Goal: Find specific page/section: Find specific page/section

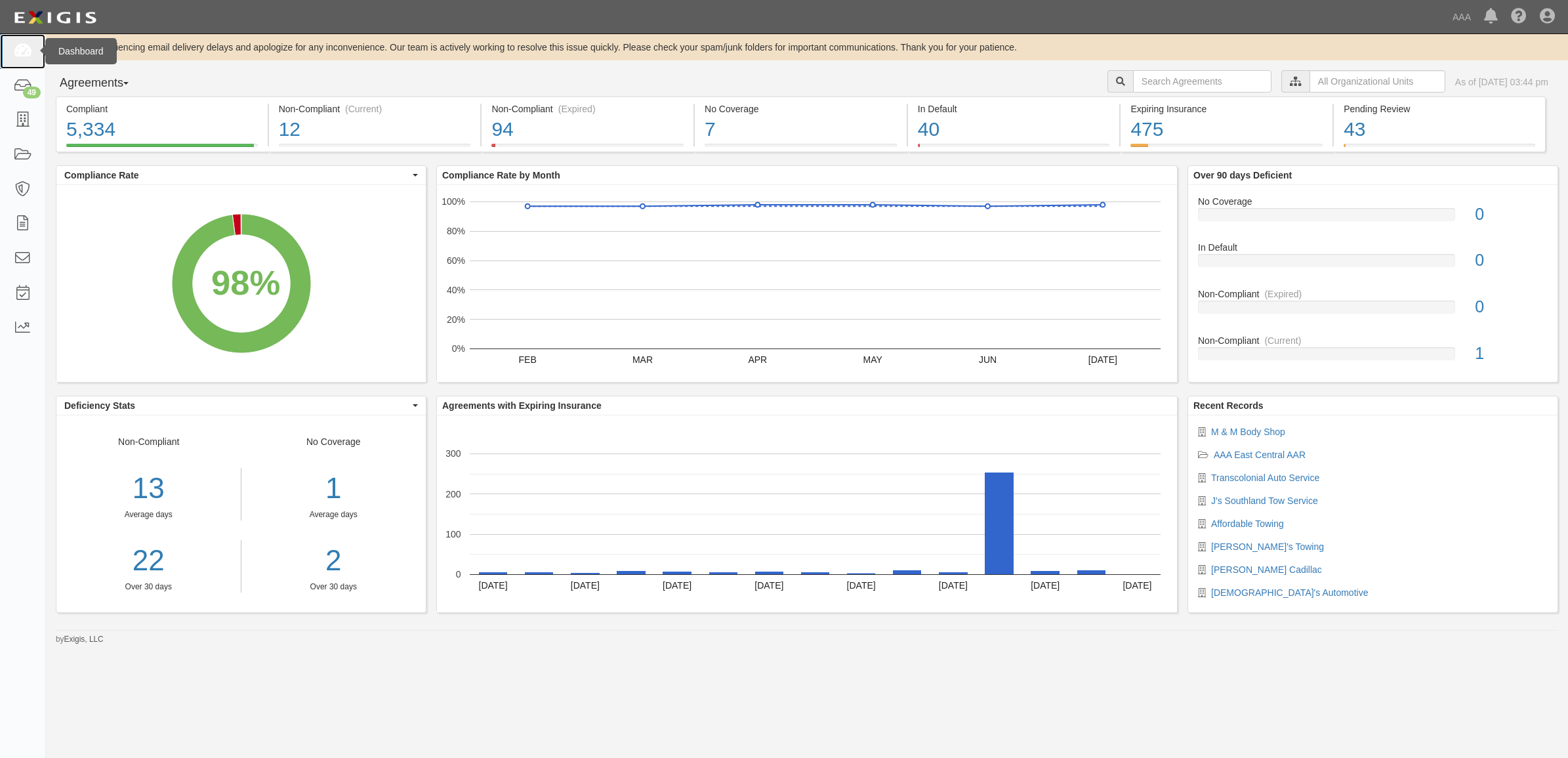
click at [33, 46] on link at bounding box center [22, 52] width 45 height 35
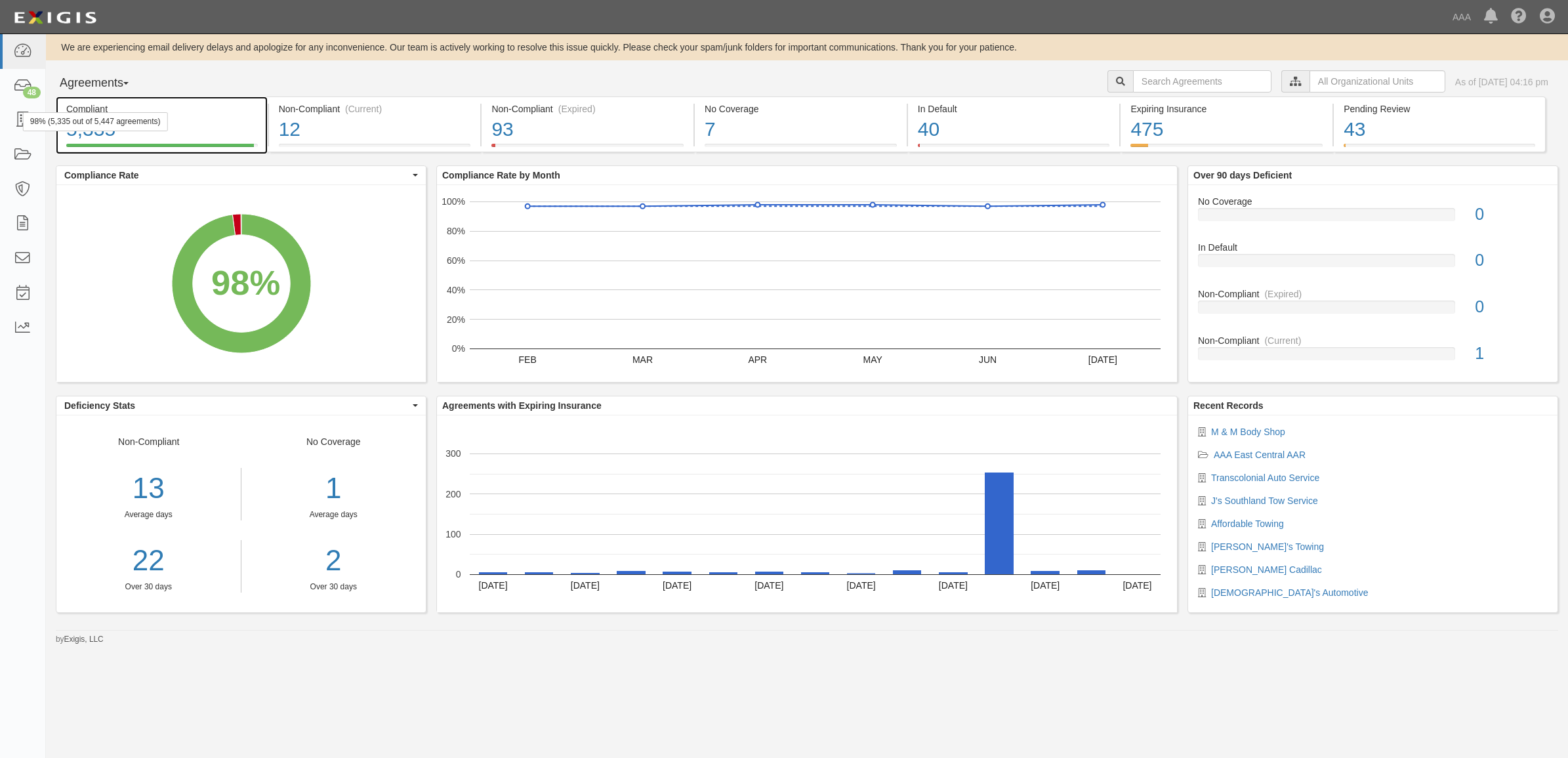
click at [23, 121] on div "98% (5,335 out of 5,447 agreements)" at bounding box center [96, 122] width 145 height 19
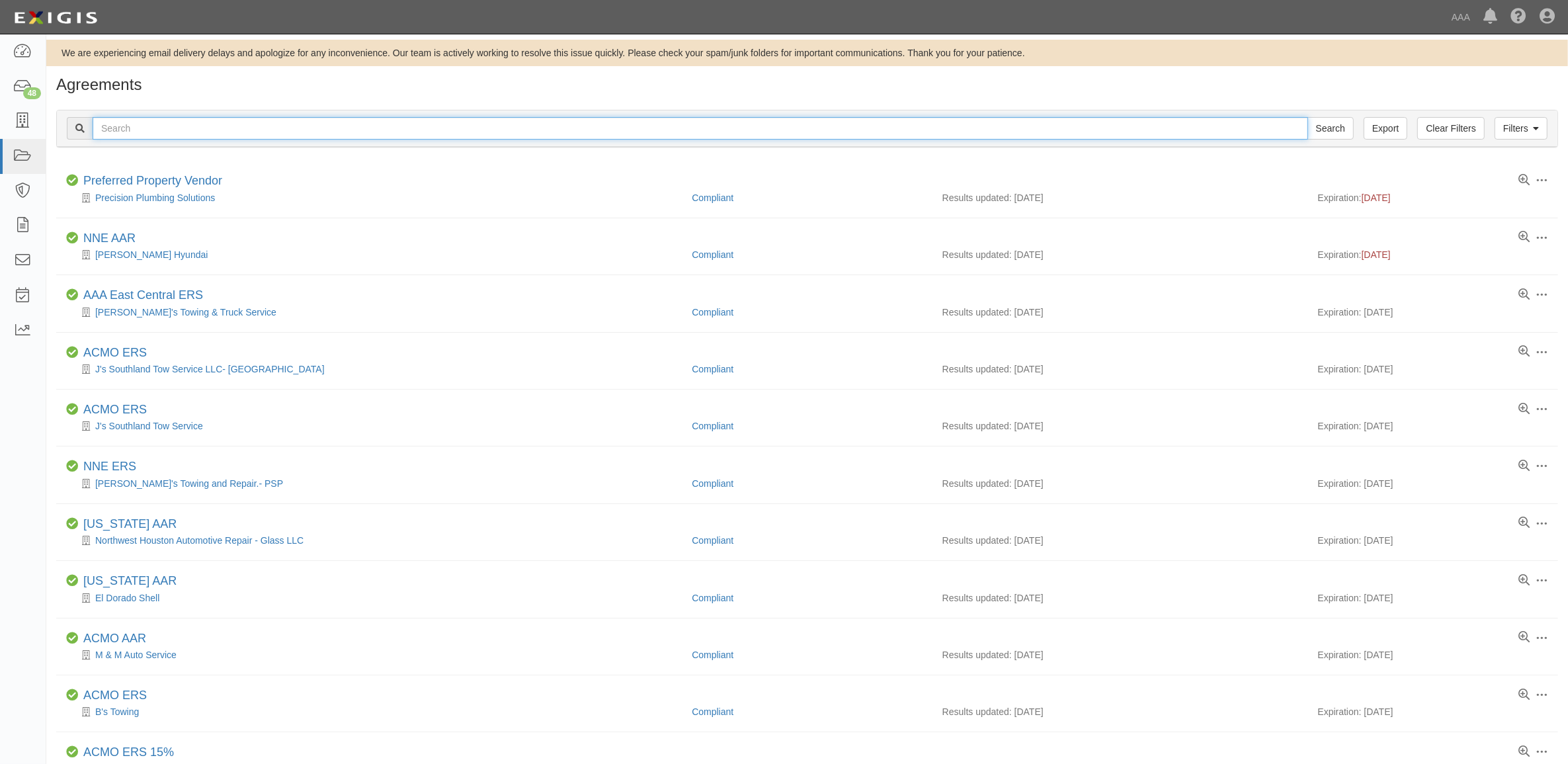
click at [254, 129] on input "text" at bounding box center [700, 128] width 1215 height 23
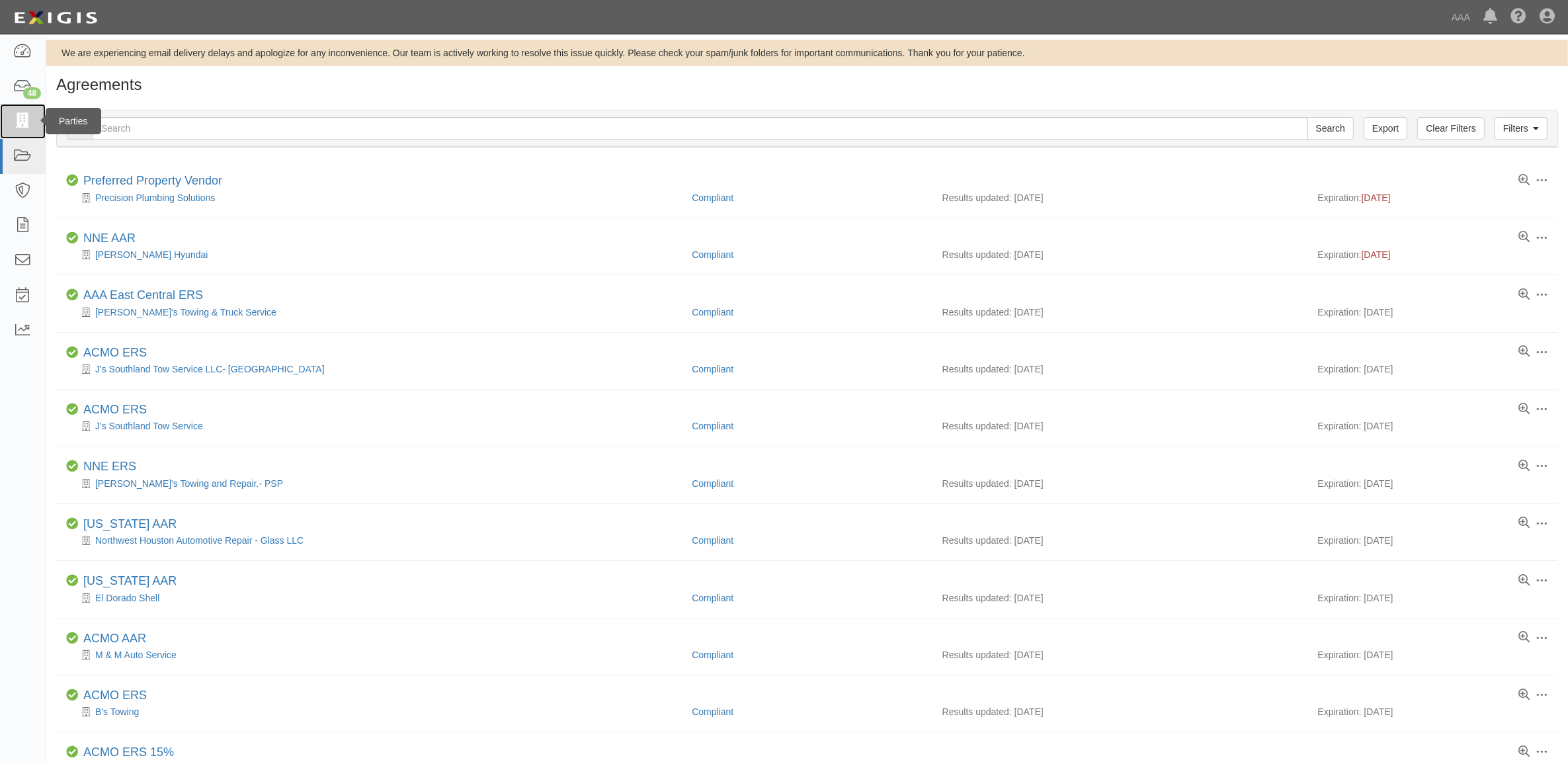
click at [18, 111] on link at bounding box center [23, 121] width 45 height 35
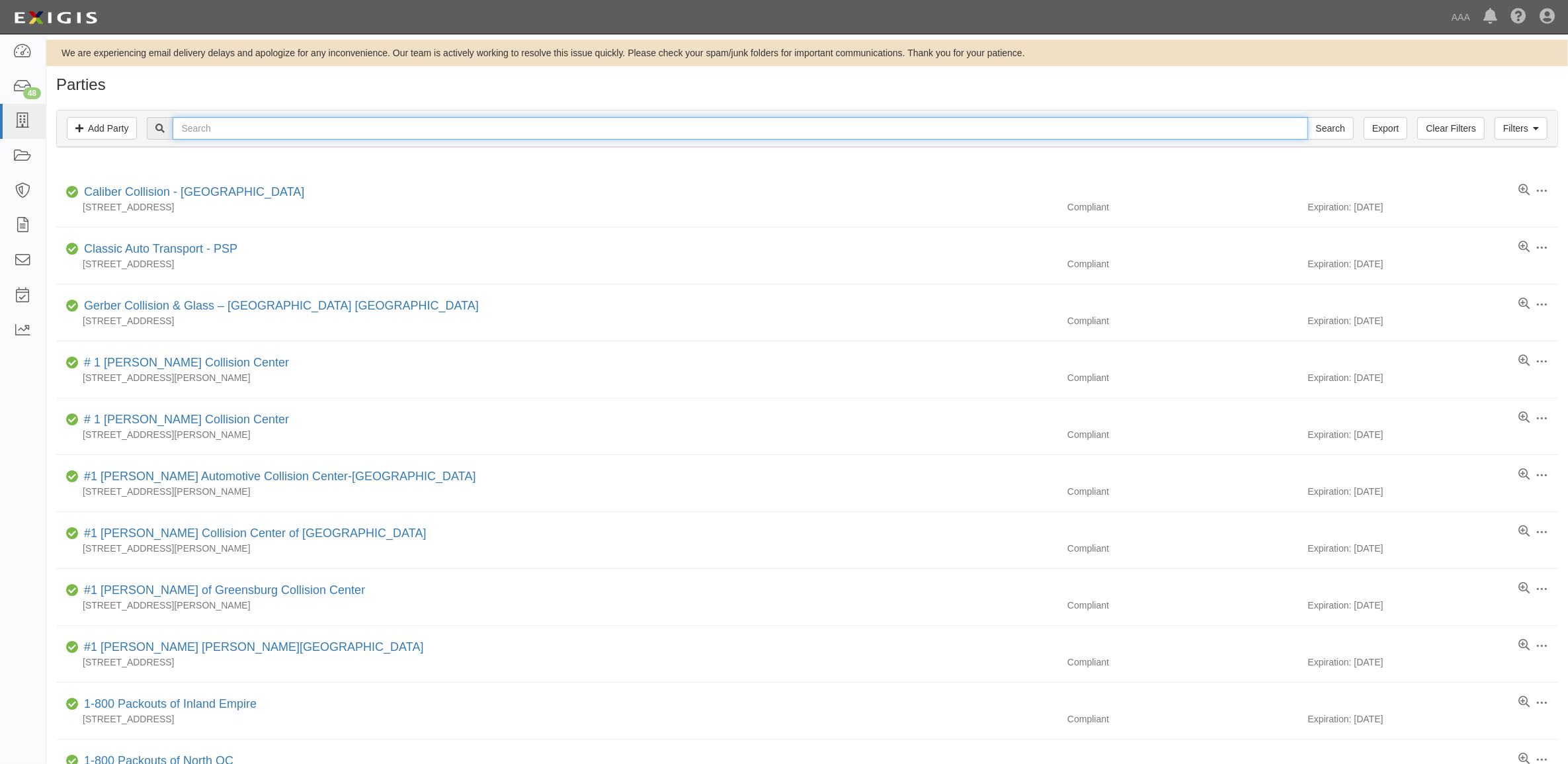
click at [247, 136] on input "text" at bounding box center [739, 128] width 1135 height 23
type input "Autonation"
click at [1307, 117] on input "Search" at bounding box center [1330, 128] width 46 height 23
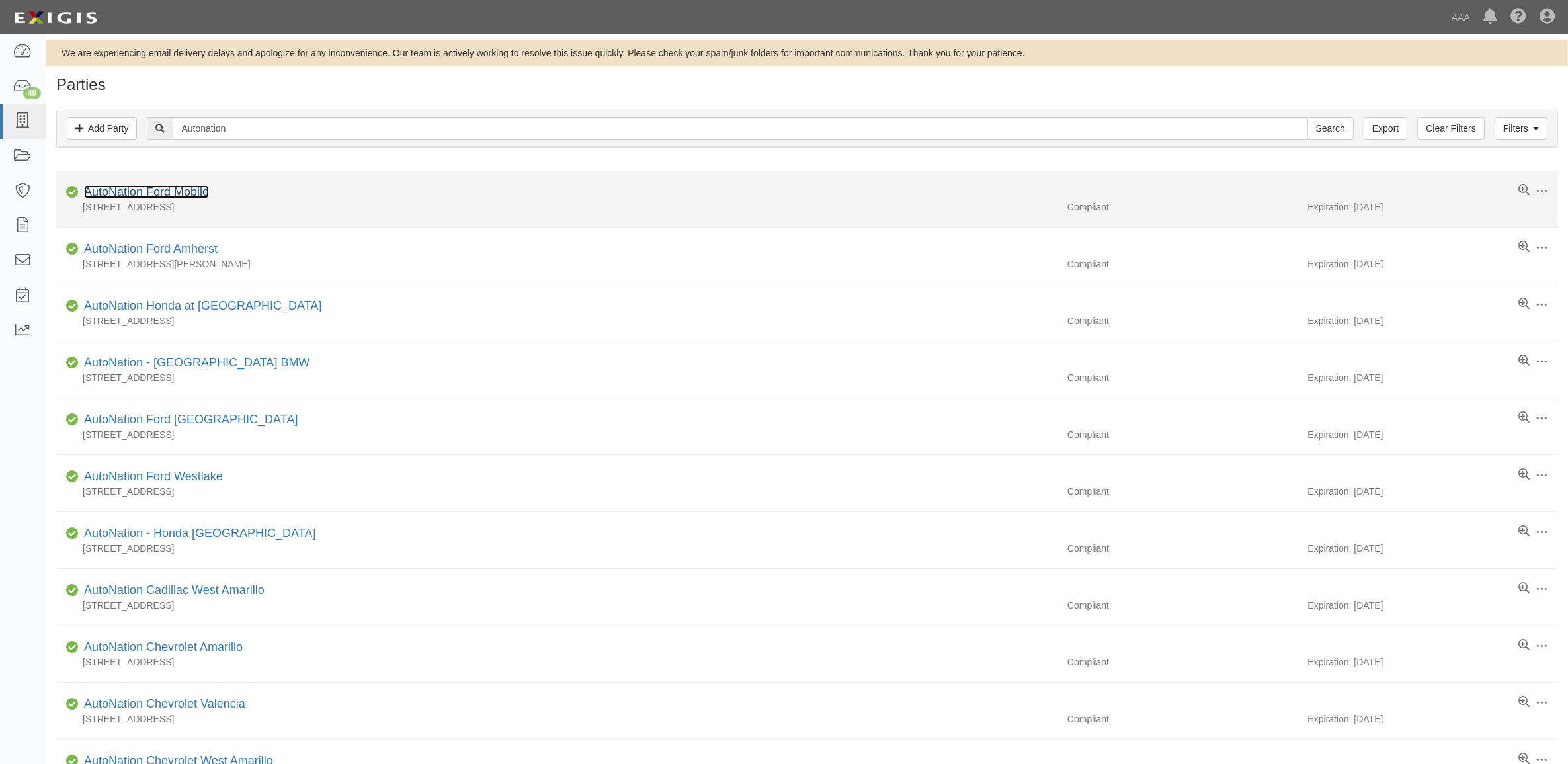
click at [177, 198] on link "AutoNation Ford Mobile" at bounding box center [146, 192] width 125 height 13
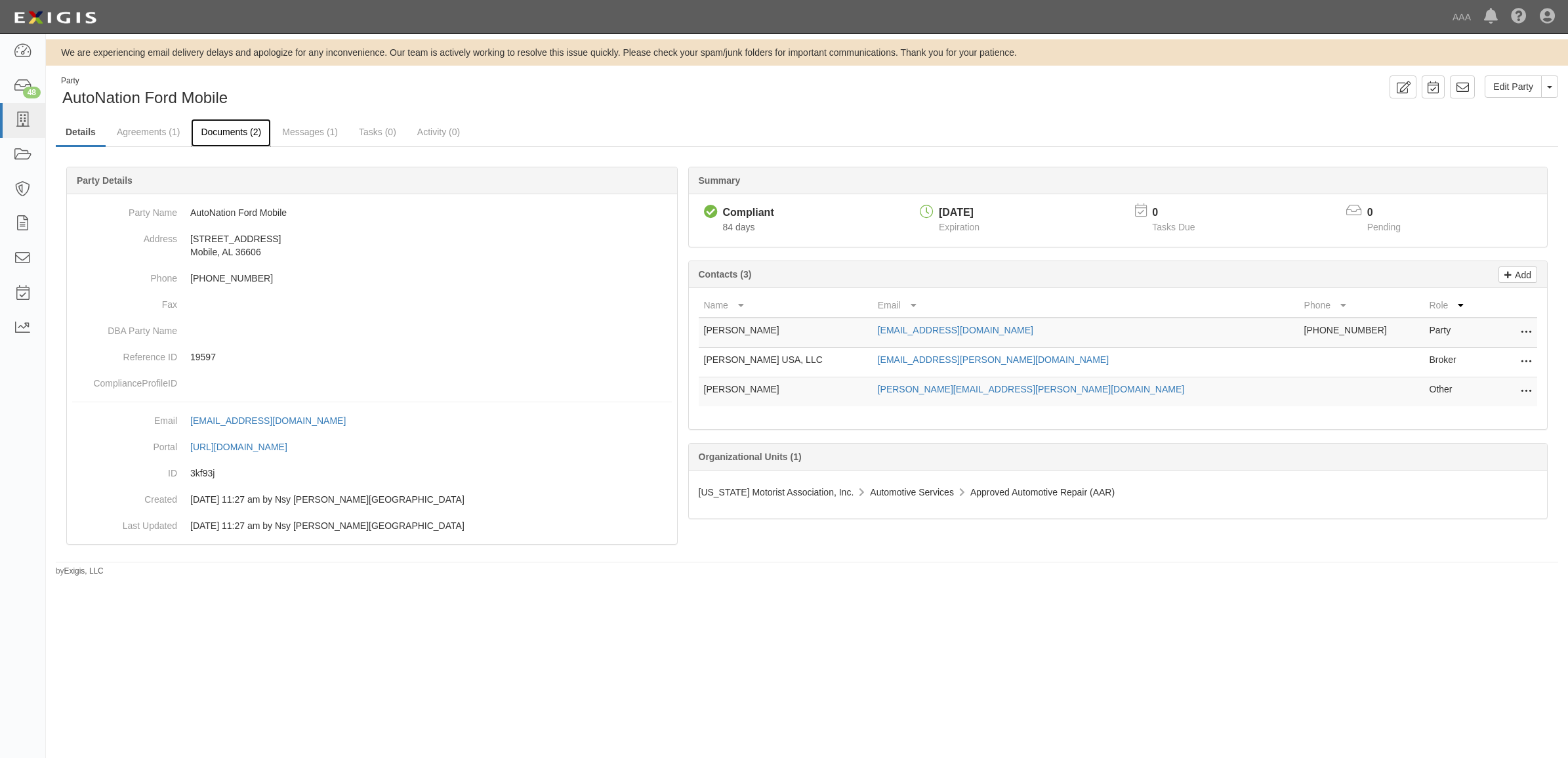
click at [241, 135] on link "Documents (2)" at bounding box center [231, 133] width 80 height 28
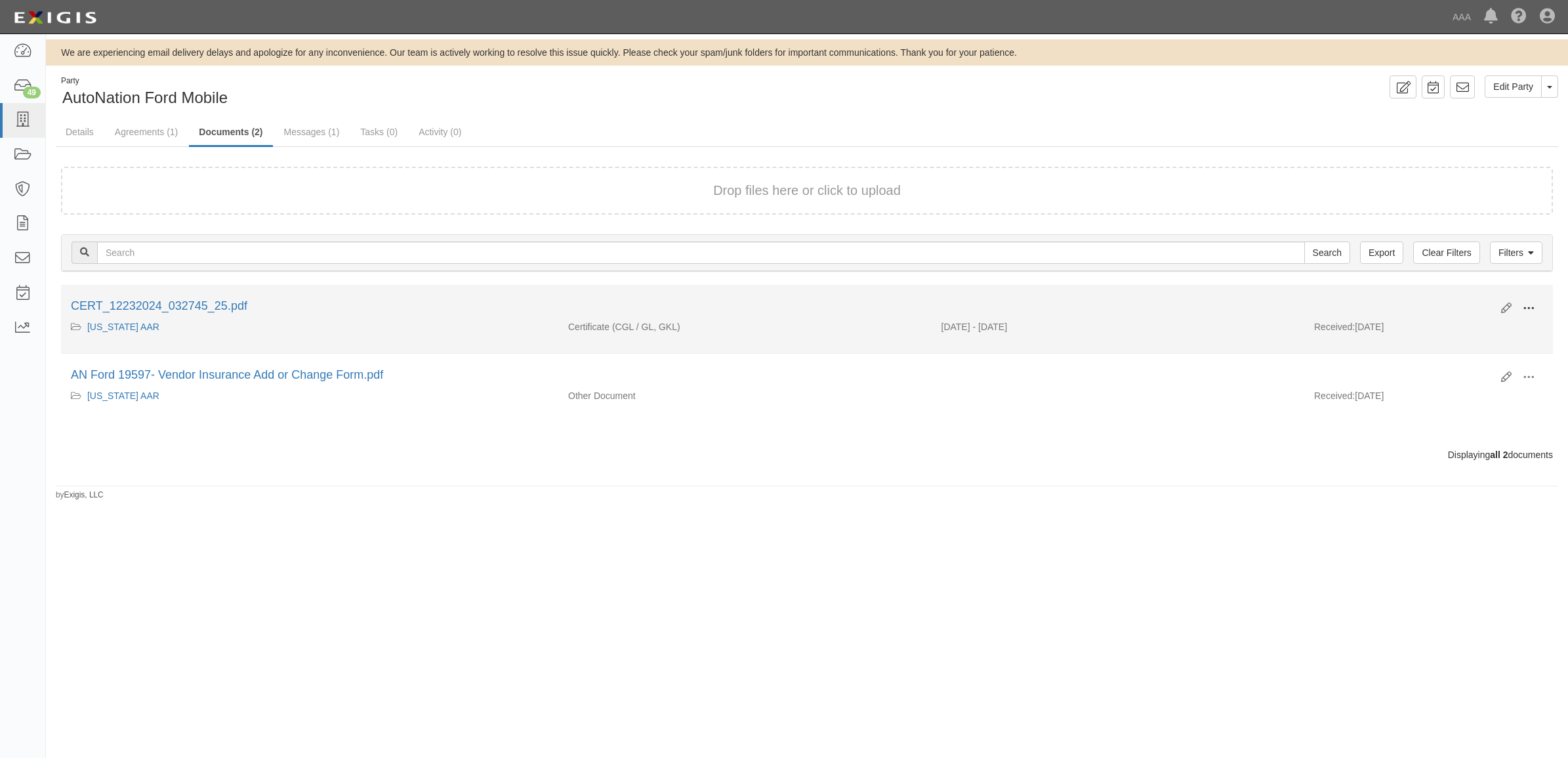
click at [1523, 303] on span at bounding box center [1528, 308] width 12 height 12
click at [1495, 321] on link "View" at bounding box center [1464, 327] width 104 height 24
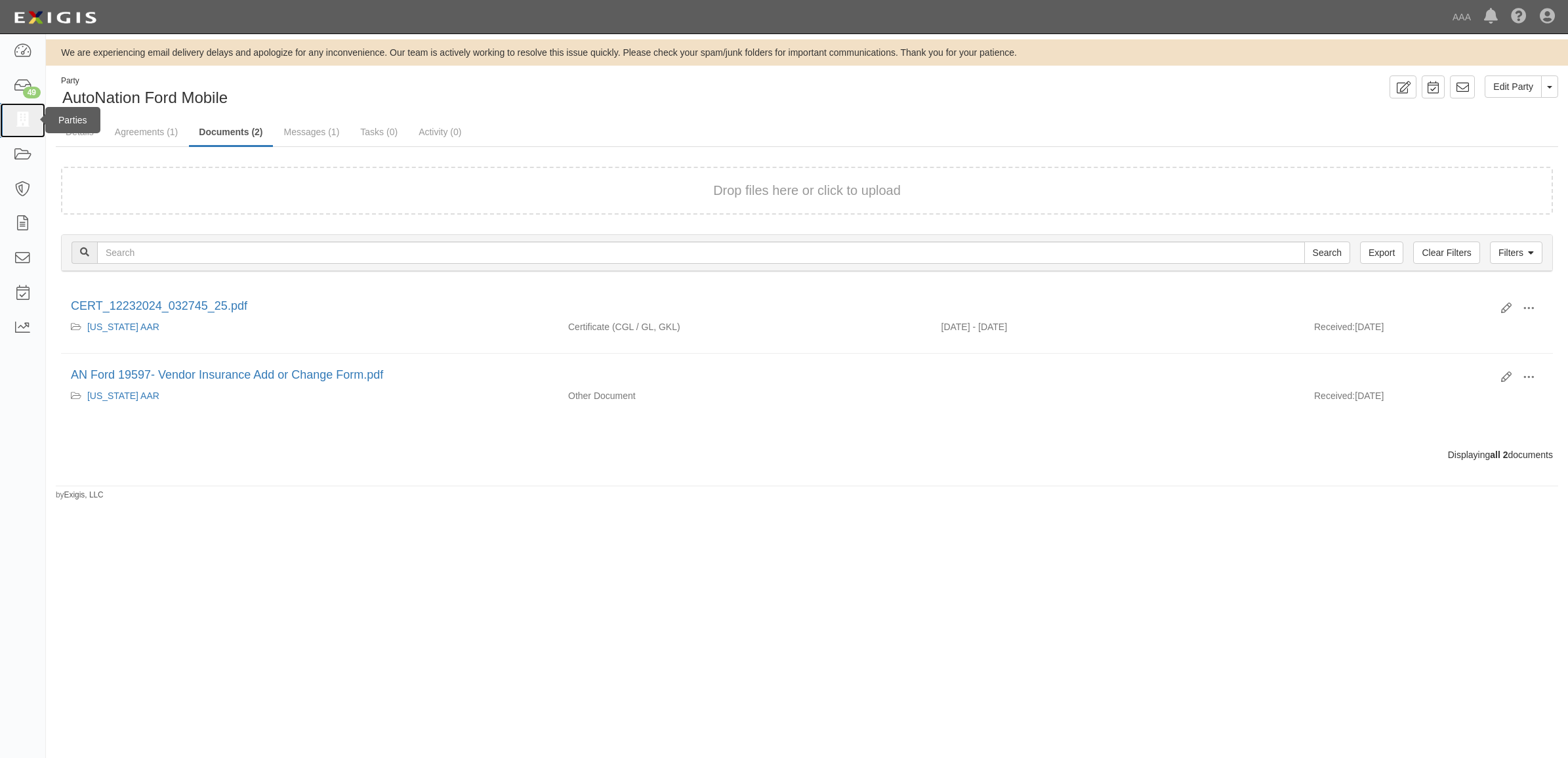
click at [28, 115] on icon at bounding box center [22, 120] width 18 height 15
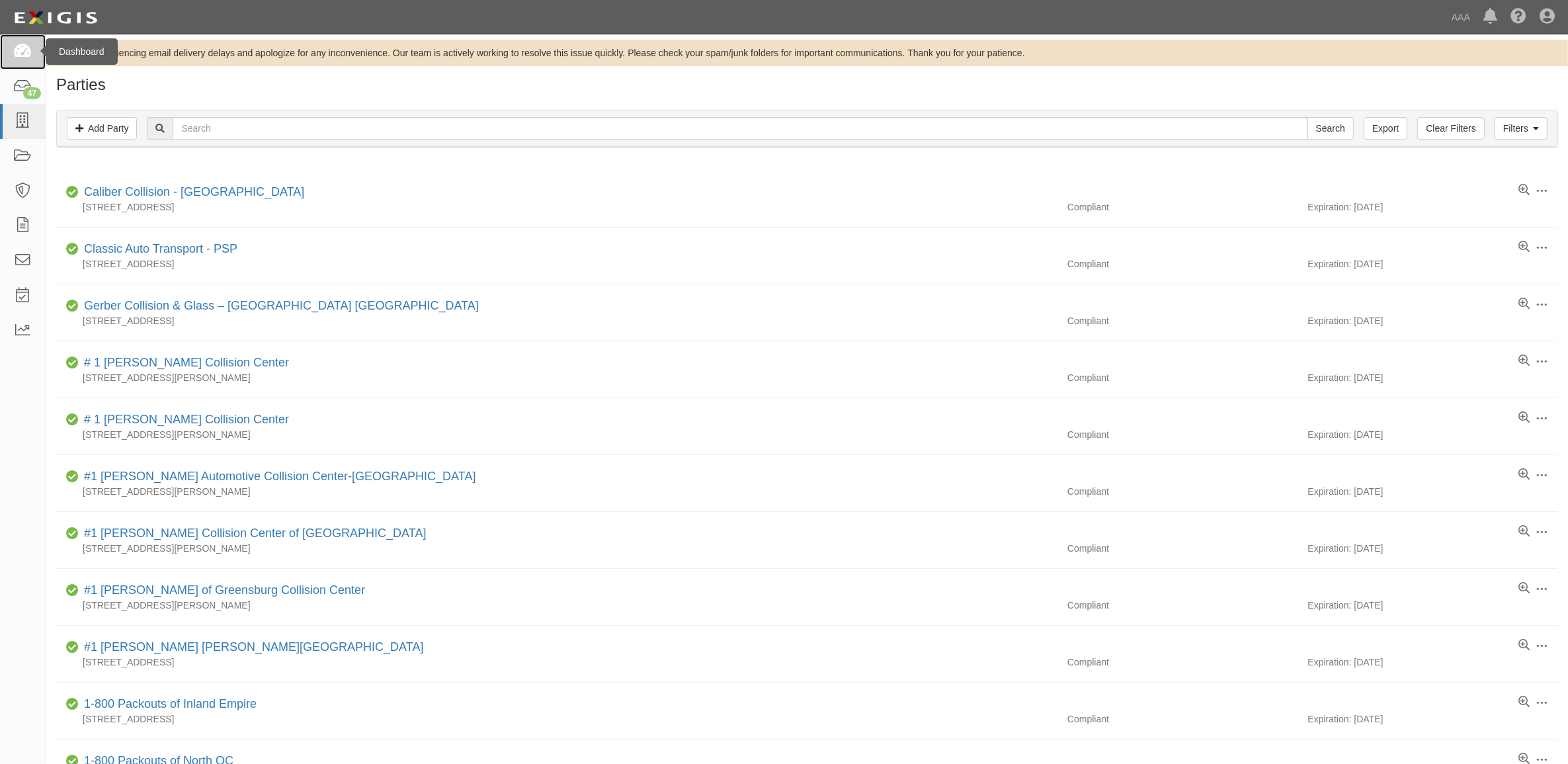
click at [22, 45] on icon at bounding box center [22, 52] width 18 height 15
click at [30, 50] on icon at bounding box center [22, 52] width 18 height 15
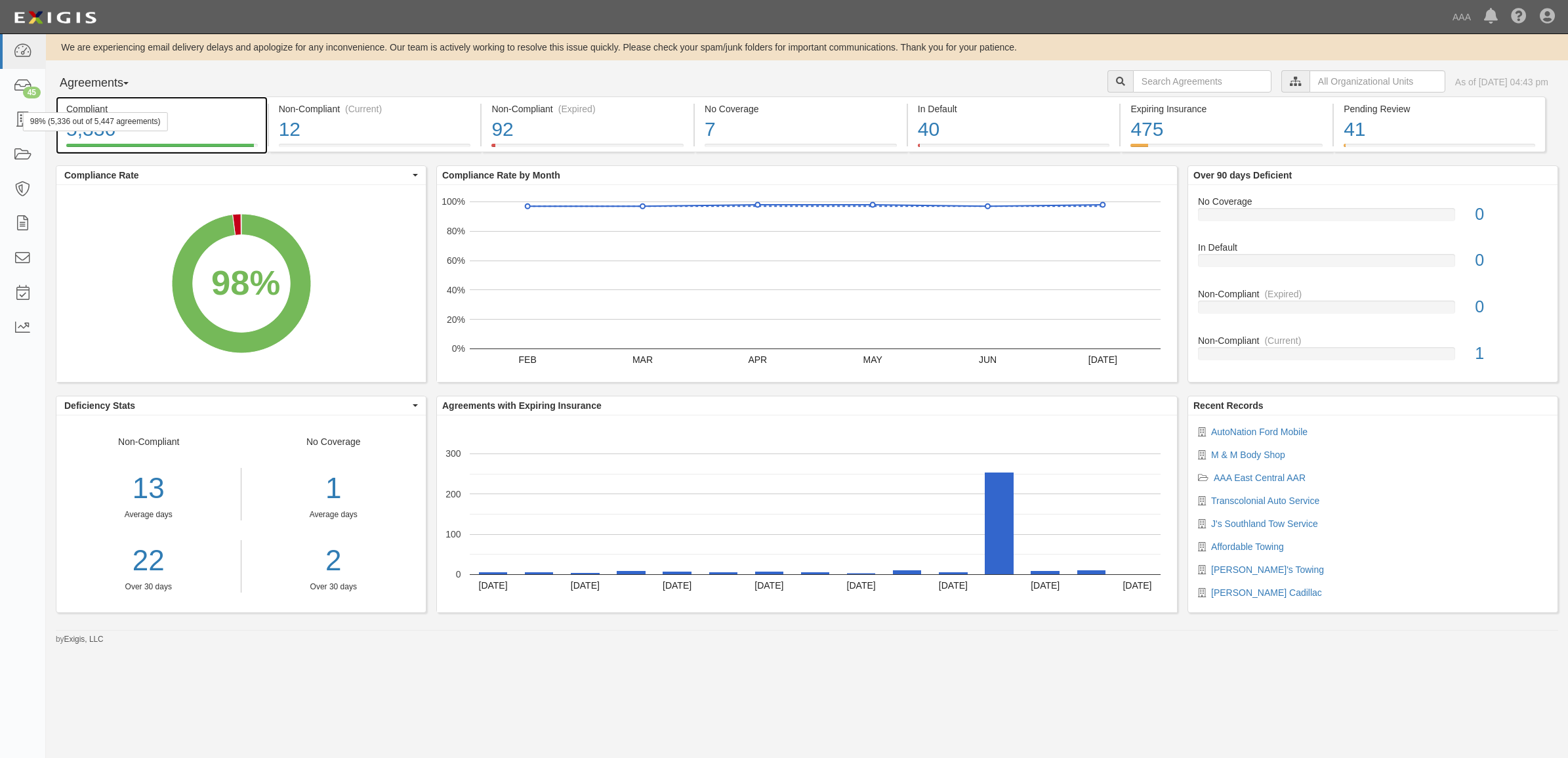
click at [24, 119] on div "98% (5,336 out of 5,447 agreements)" at bounding box center [96, 122] width 145 height 19
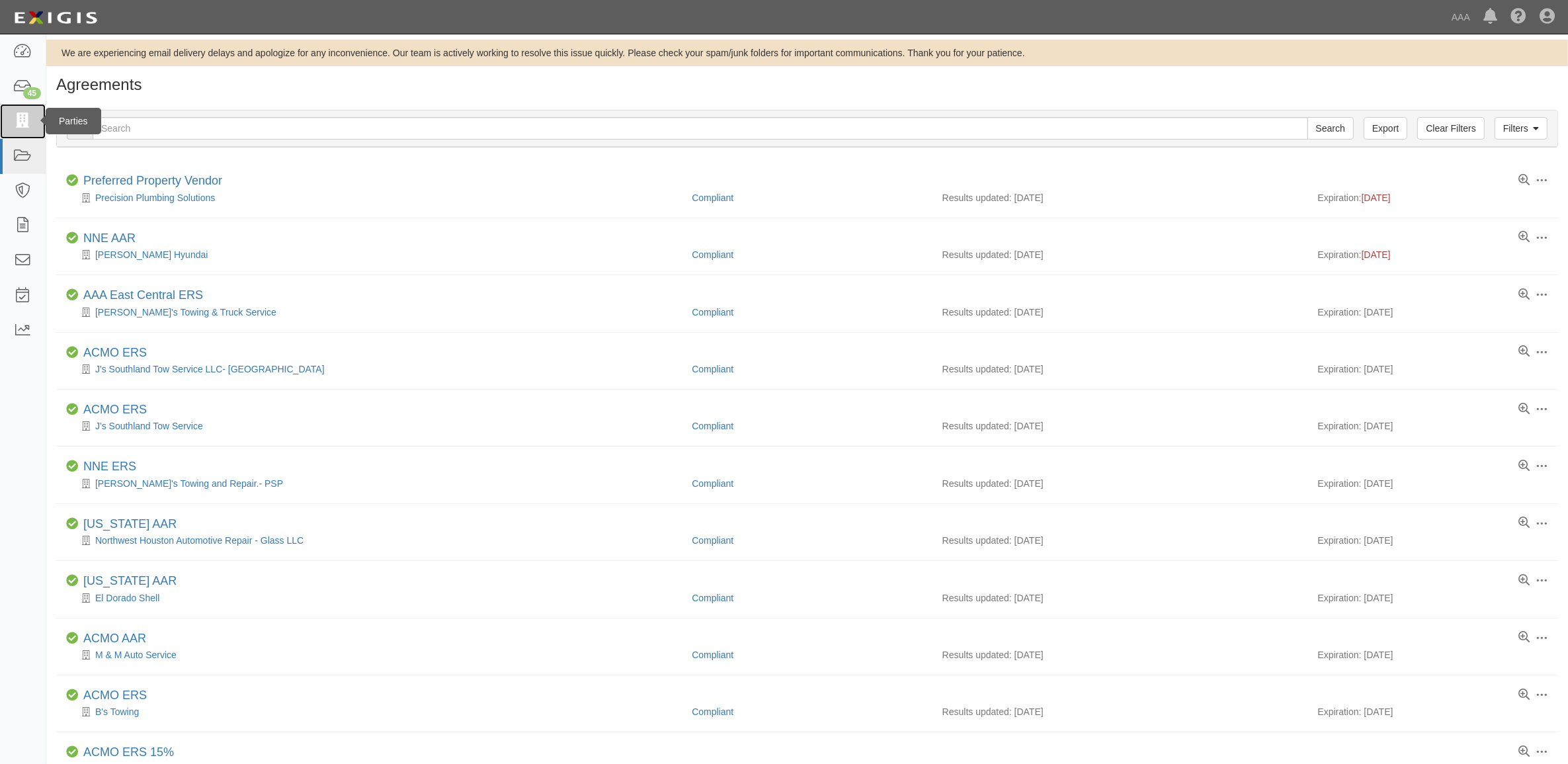
drag, startPoint x: 24, startPoint y: 116, endPoint x: 39, endPoint y: 121, distance: 15.8
click at [24, 116] on icon at bounding box center [22, 121] width 18 height 15
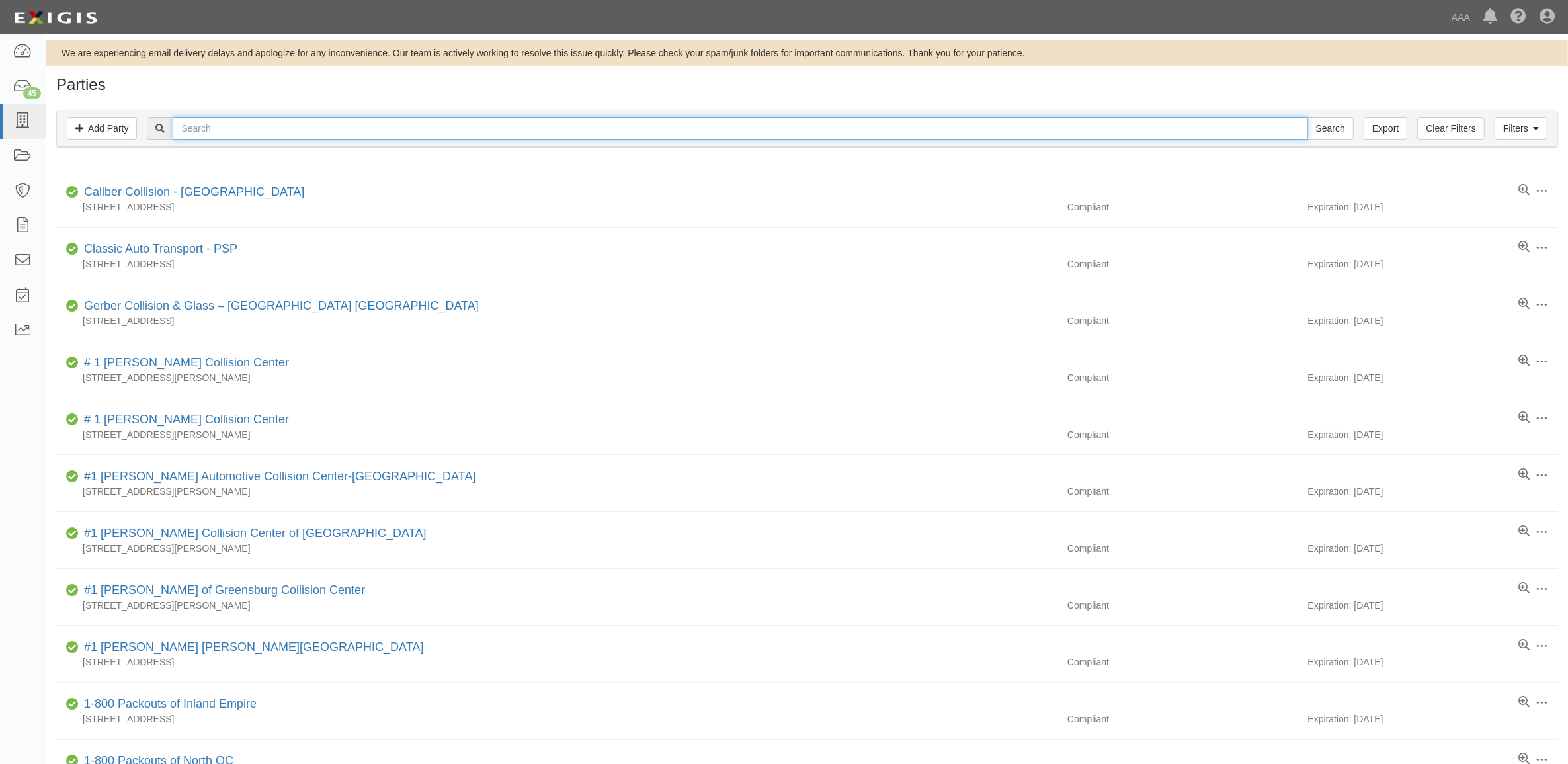
click at [398, 121] on input "text" at bounding box center [739, 128] width 1135 height 23
type input "366361"
click at [1307, 117] on input "Search" at bounding box center [1330, 128] width 46 height 23
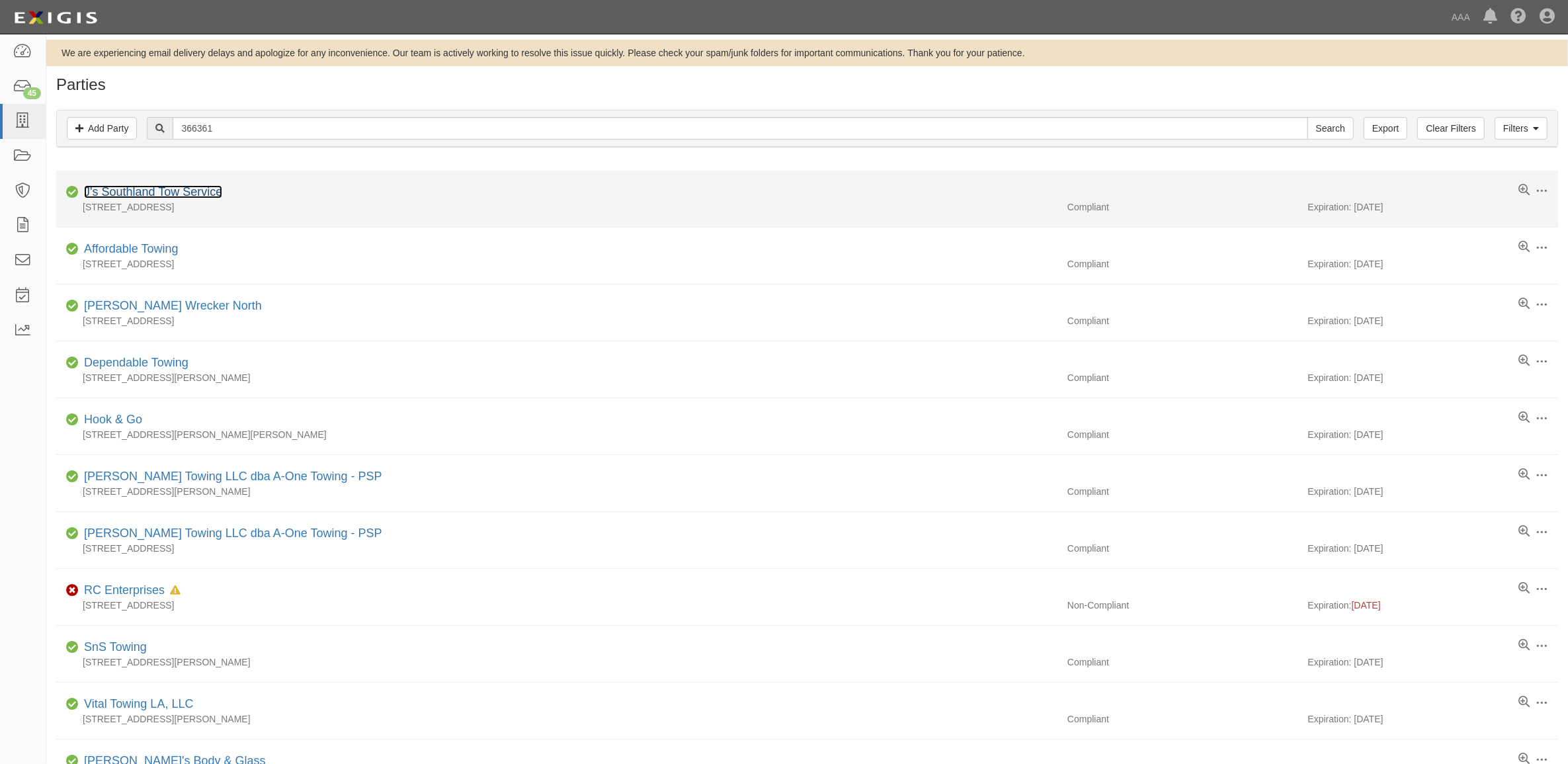
click at [170, 198] on link "J's Southland Tow Service" at bounding box center [153, 192] width 138 height 13
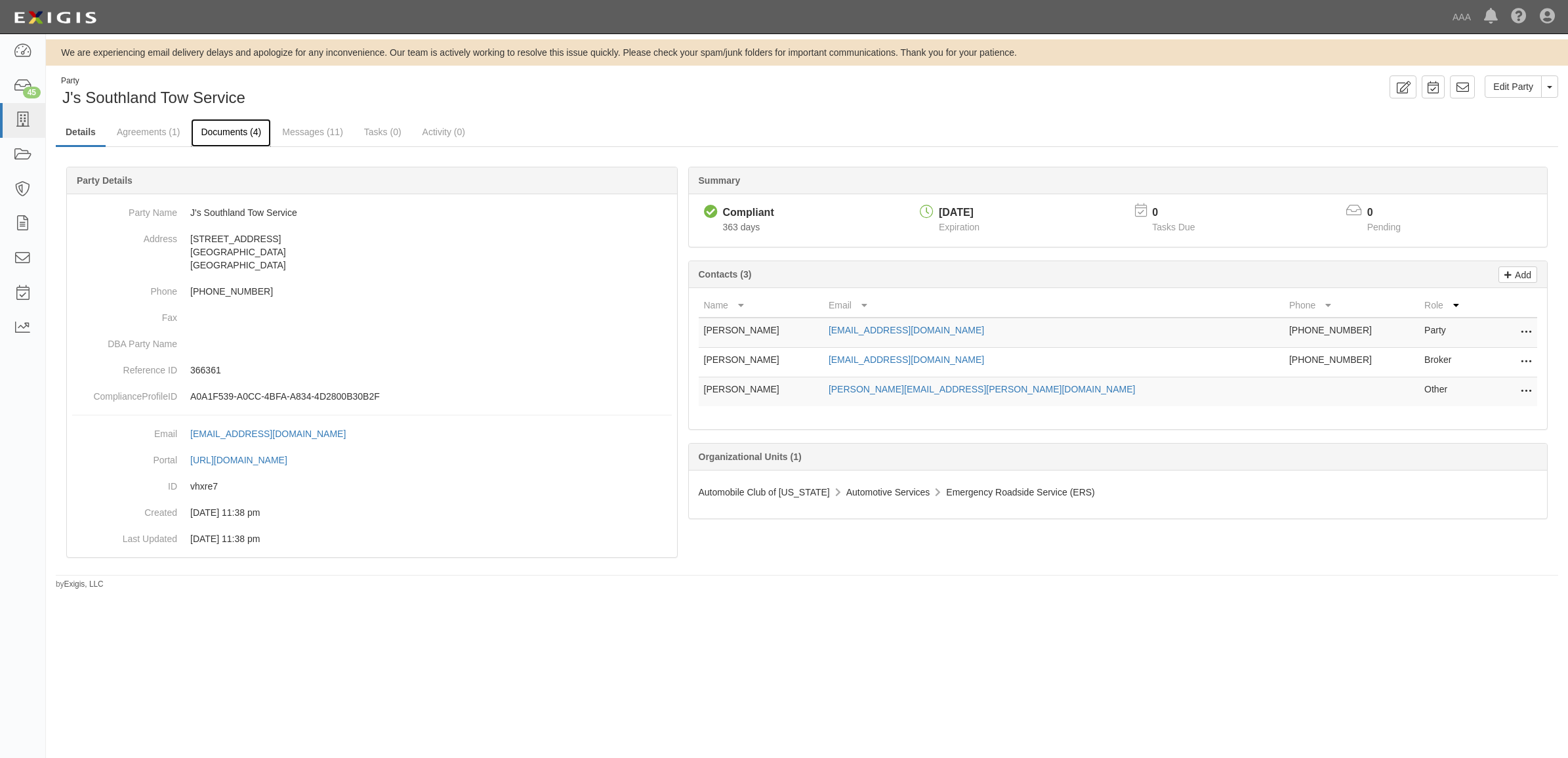
click at [233, 135] on link "Documents (4)" at bounding box center [231, 133] width 80 height 28
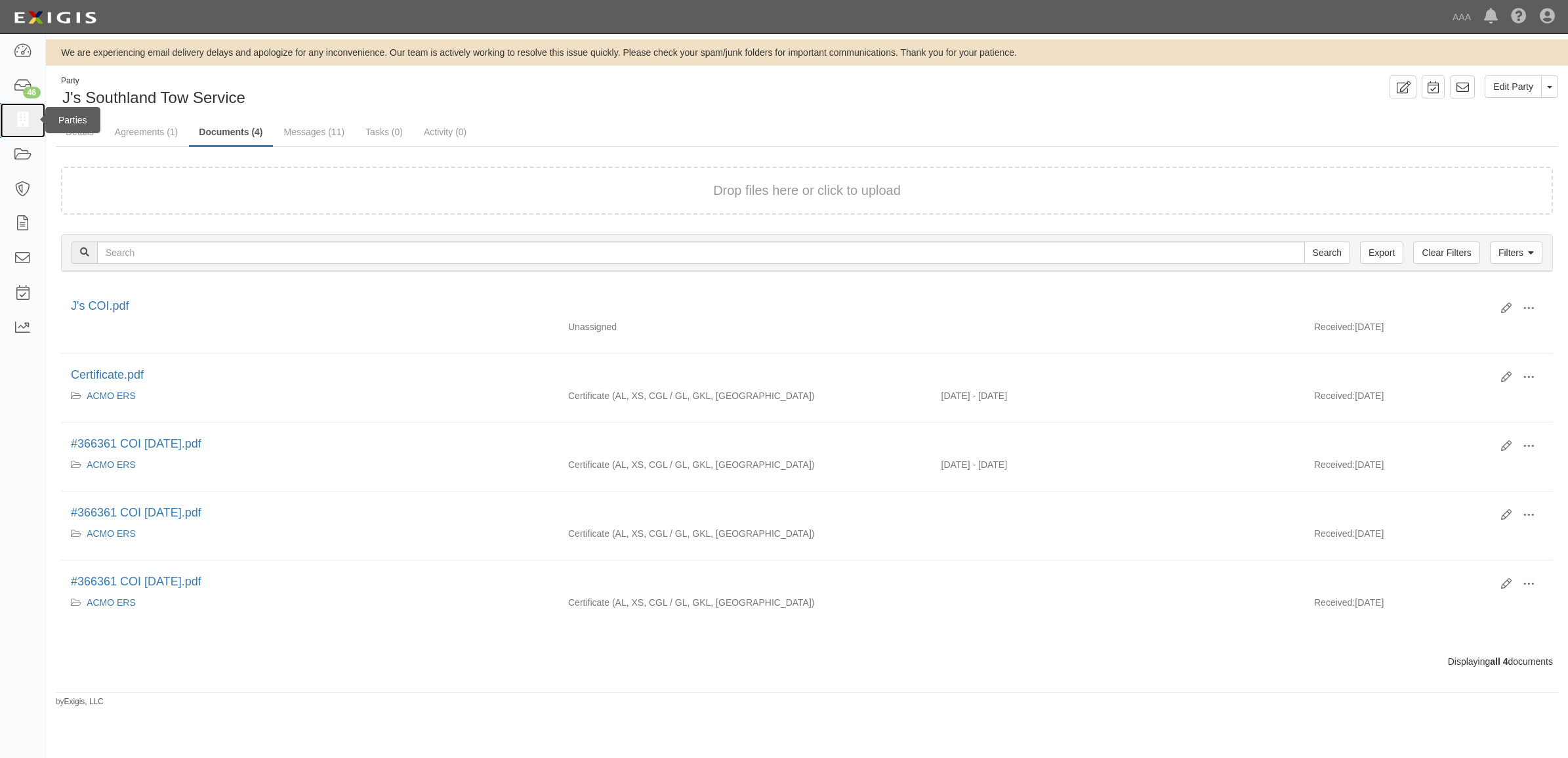
click at [28, 116] on icon at bounding box center [22, 120] width 18 height 15
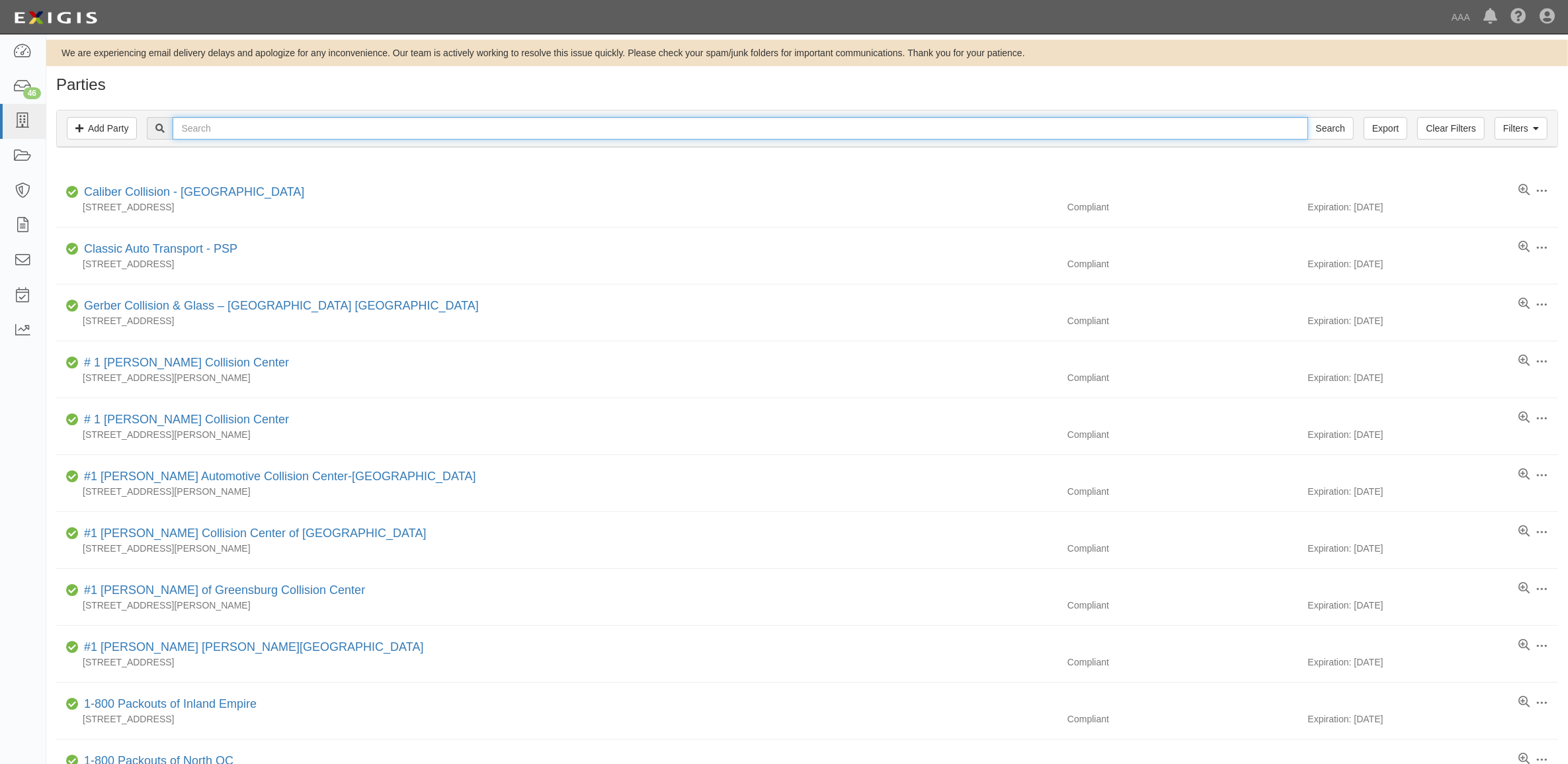
click at [294, 124] on input "text" at bounding box center [739, 128] width 1135 height 23
paste input "366455"
type input "366455"
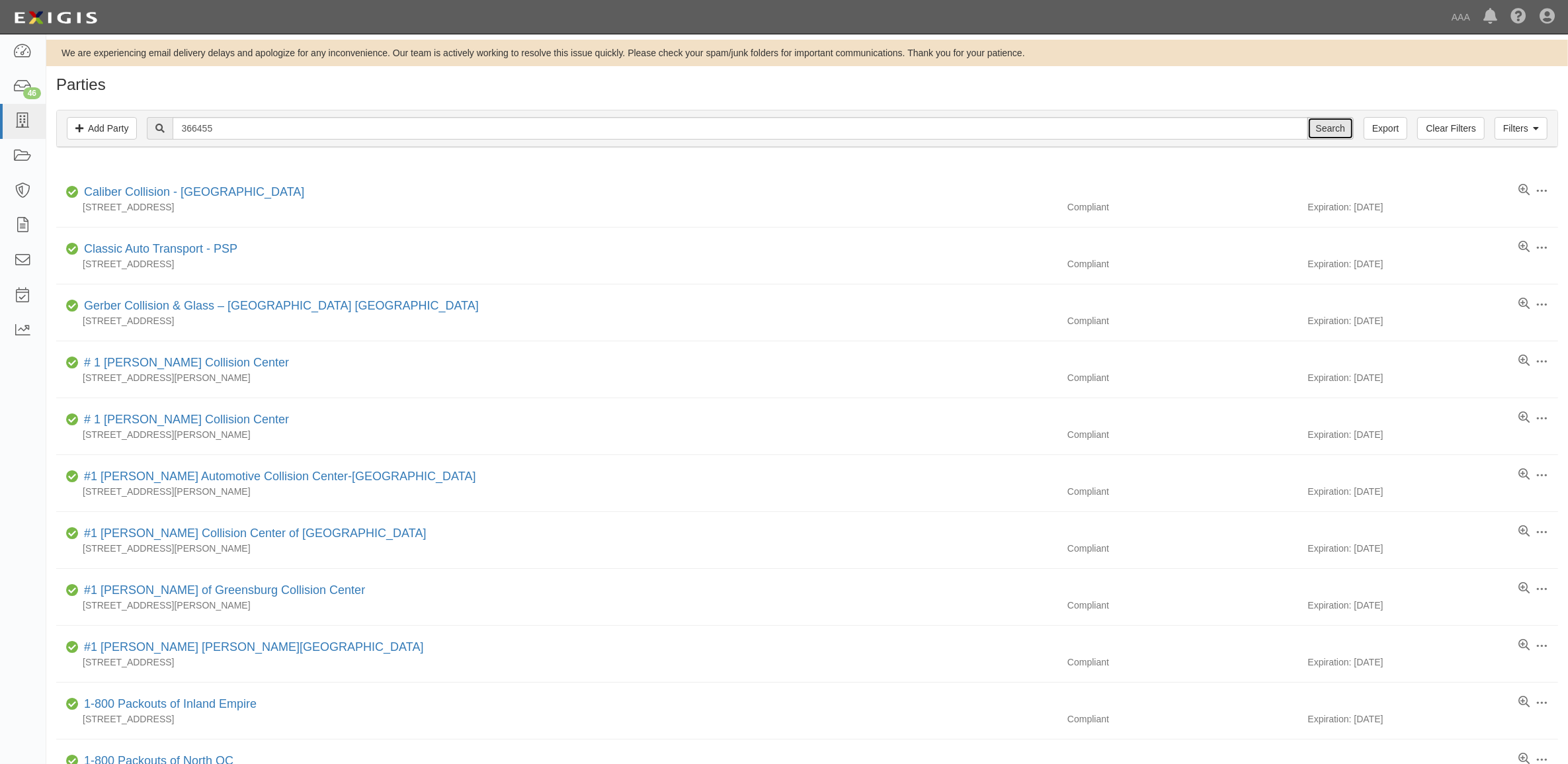
click at [1333, 129] on input "Search" at bounding box center [1330, 128] width 46 height 23
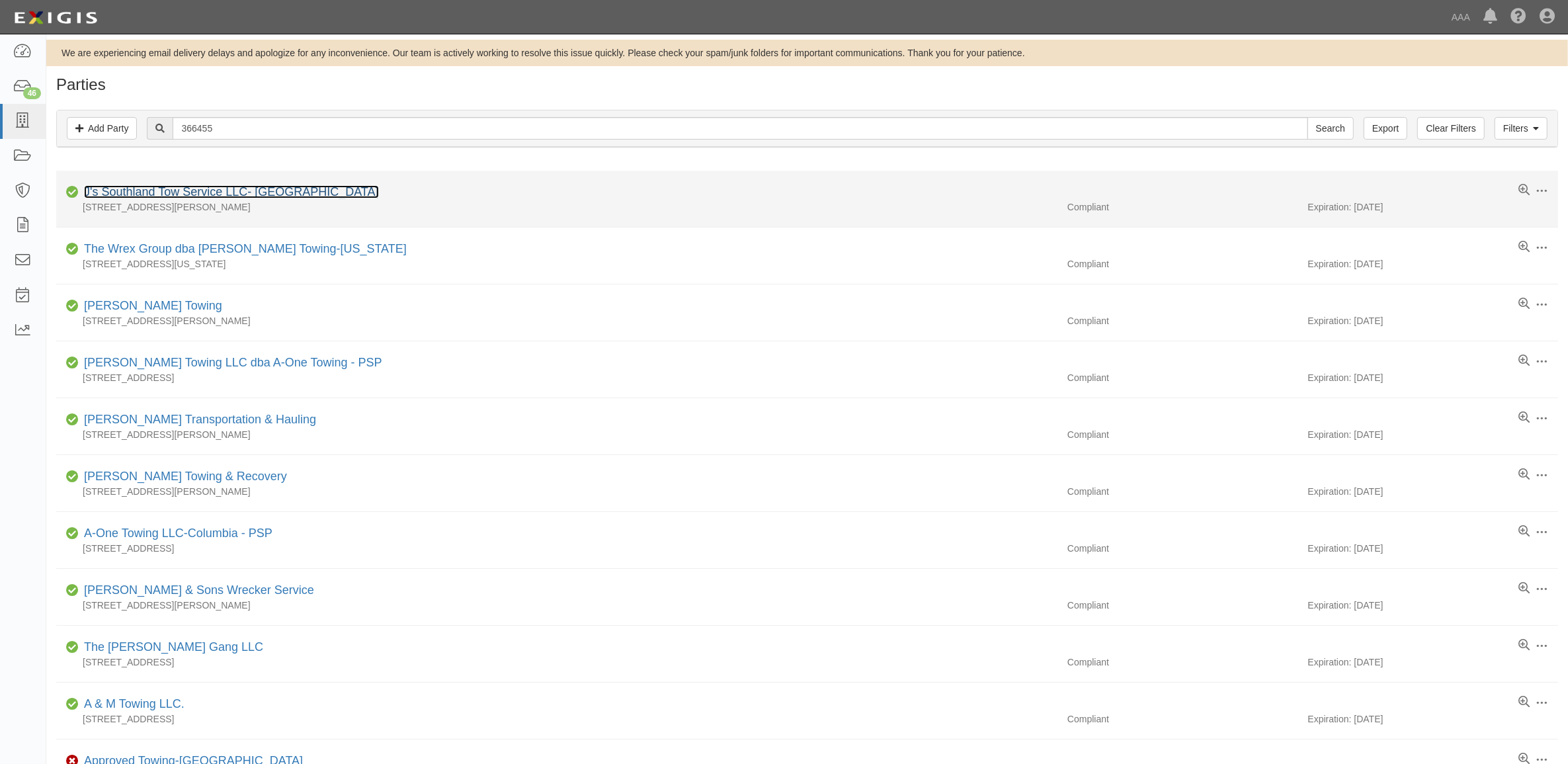
click at [173, 196] on link "J's Southland Tow Service LLC- [GEOGRAPHIC_DATA]" at bounding box center [232, 192] width 295 height 13
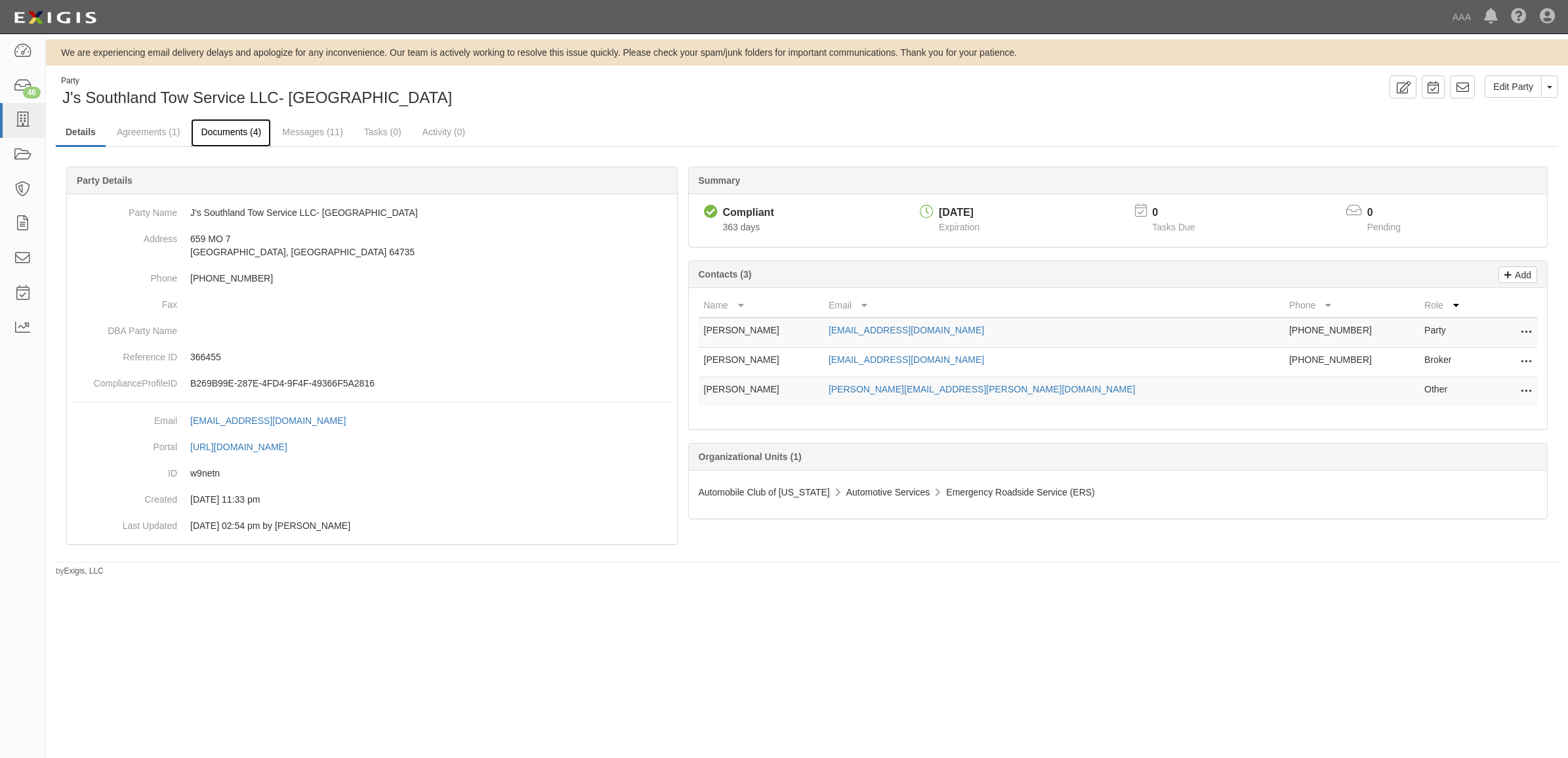
click at [233, 135] on link "Documents (4)" at bounding box center [231, 133] width 80 height 28
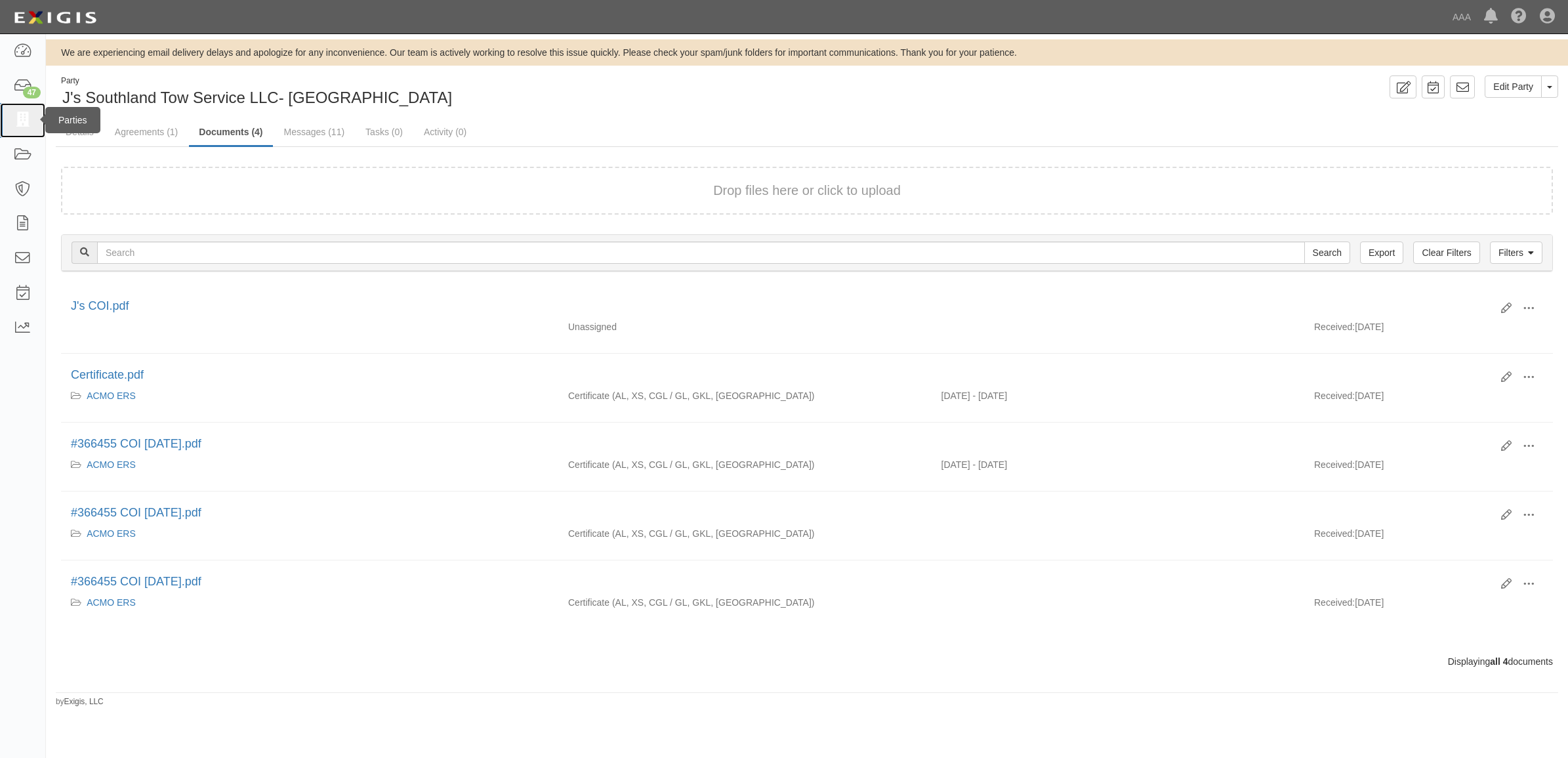
click at [25, 125] on icon at bounding box center [22, 120] width 18 height 15
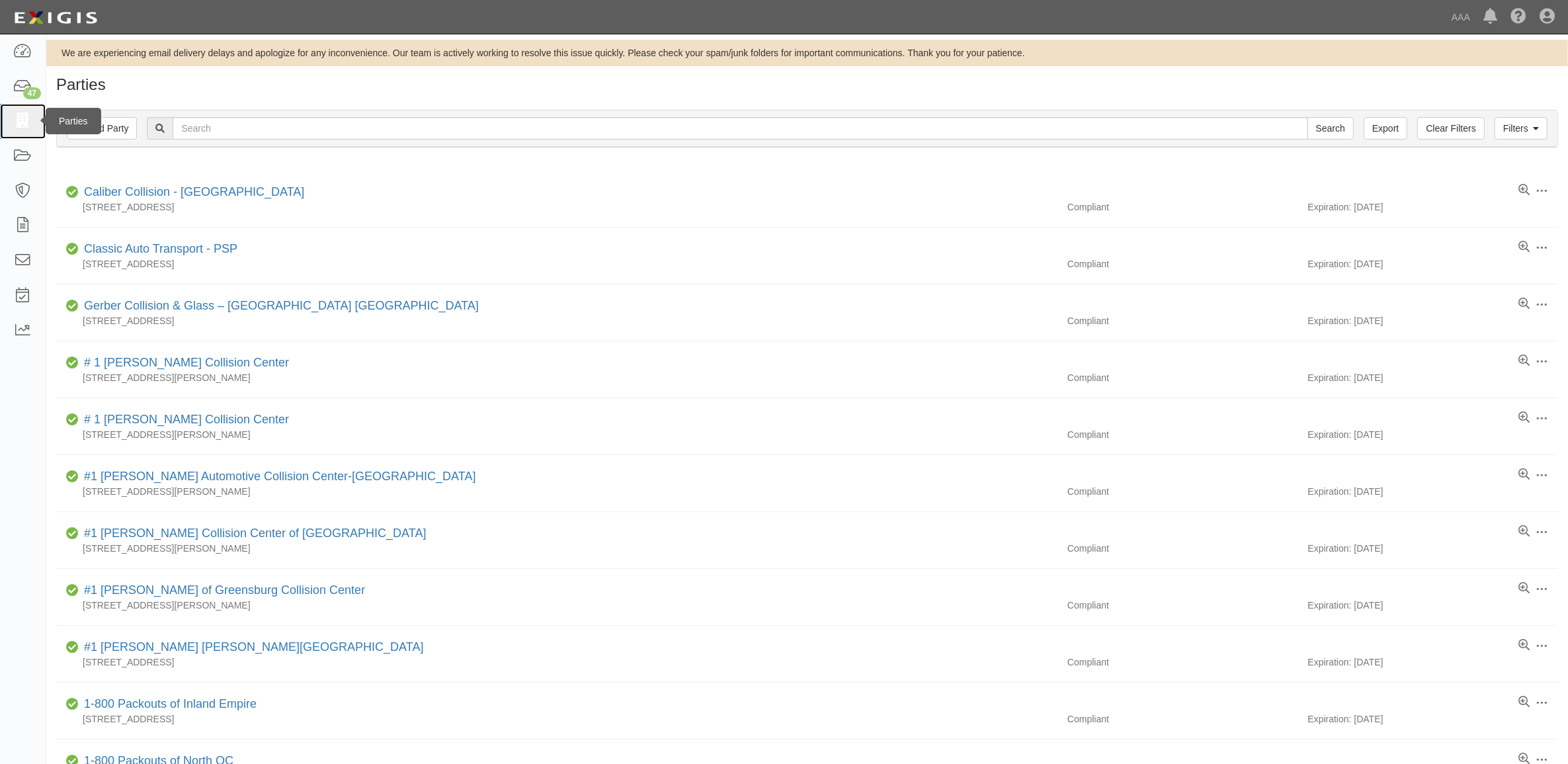
click at [15, 117] on icon at bounding box center [22, 121] width 18 height 15
